Goal: Navigation & Orientation: Understand site structure

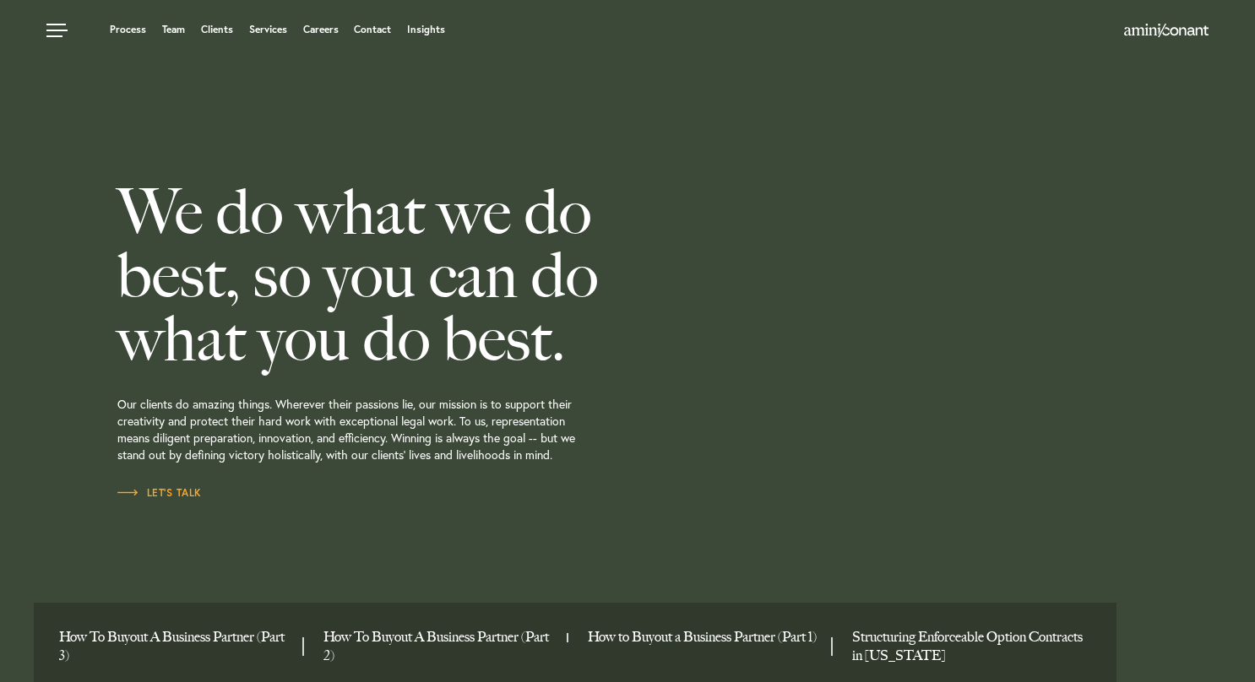
click at [1020, 166] on div at bounding box center [993, 341] width 523 height 682
click at [169, 29] on link "Team" at bounding box center [173, 29] width 23 height 10
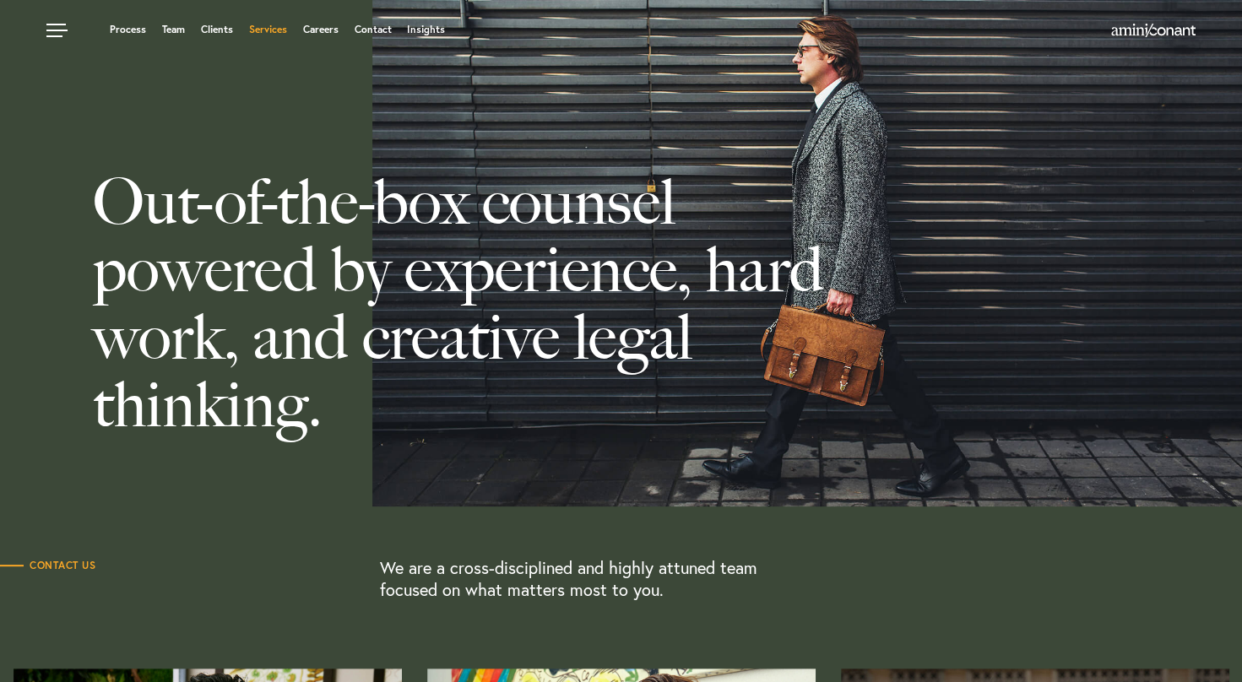
click at [263, 31] on link "Services" at bounding box center [268, 29] width 38 height 10
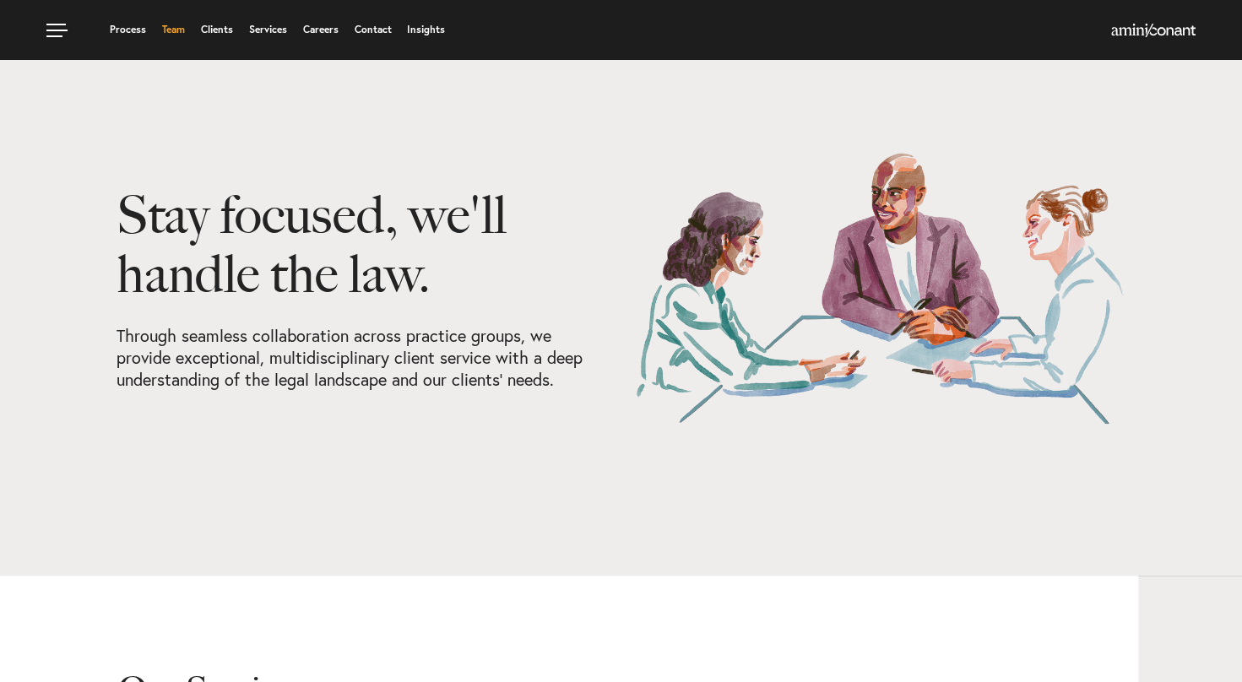
click at [176, 30] on link "Team" at bounding box center [173, 29] width 23 height 10
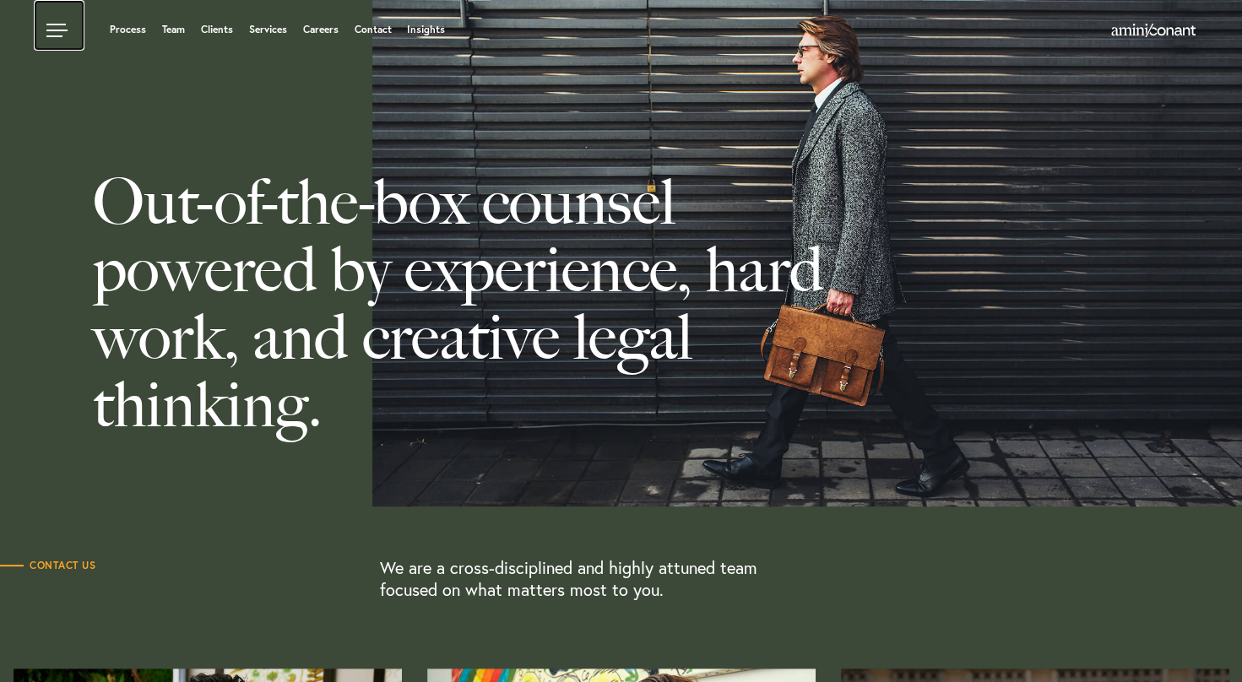
click at [56, 35] on link at bounding box center [59, 25] width 51 height 51
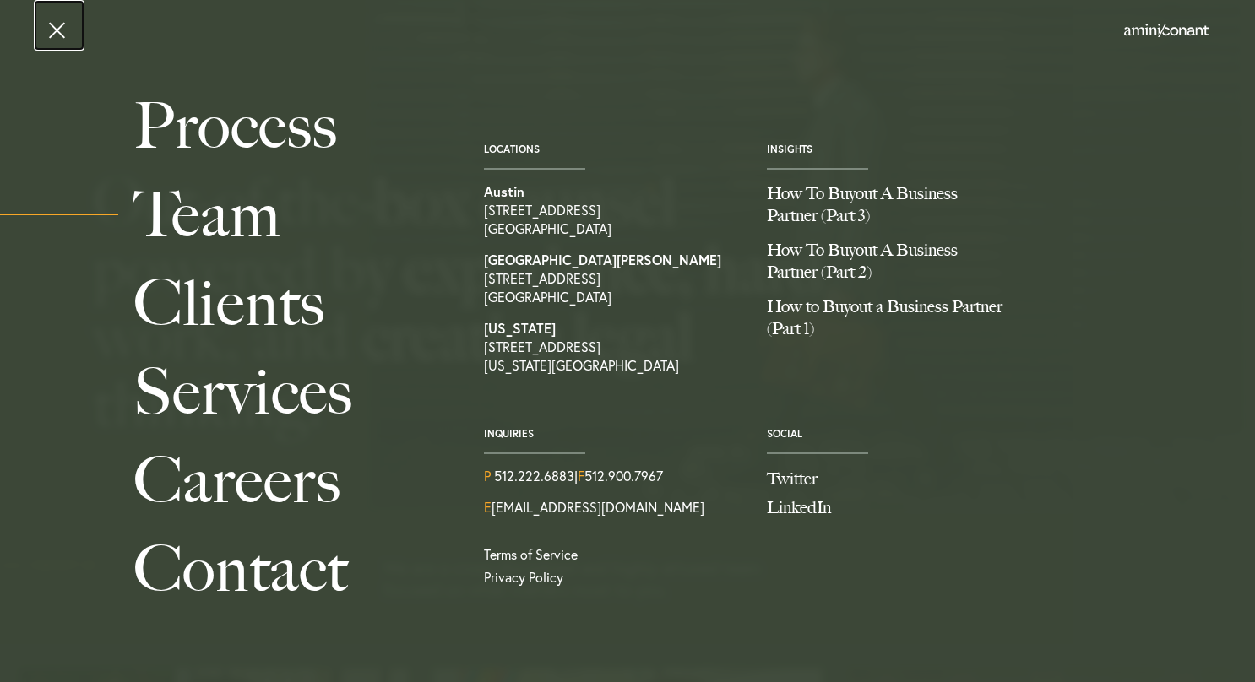
click at [59, 34] on link at bounding box center [59, 25] width 51 height 51
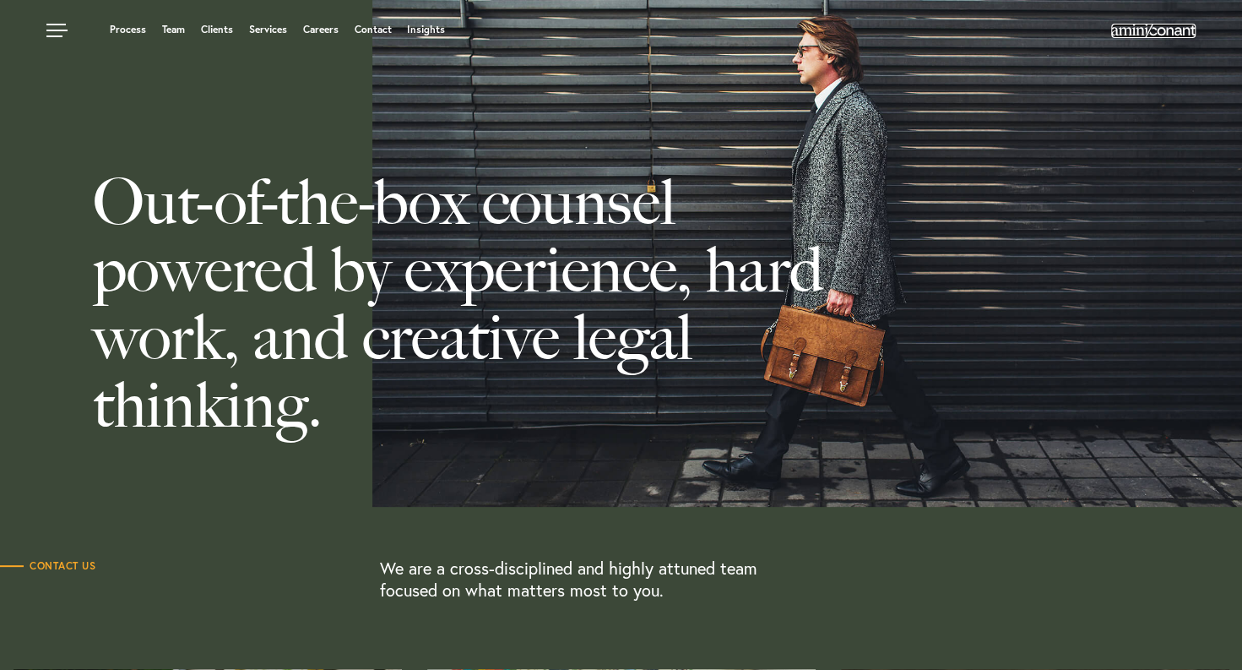
click at [1155, 30] on img at bounding box center [1153, 31] width 84 height 14
